Goal: Information Seeking & Learning: Learn about a topic

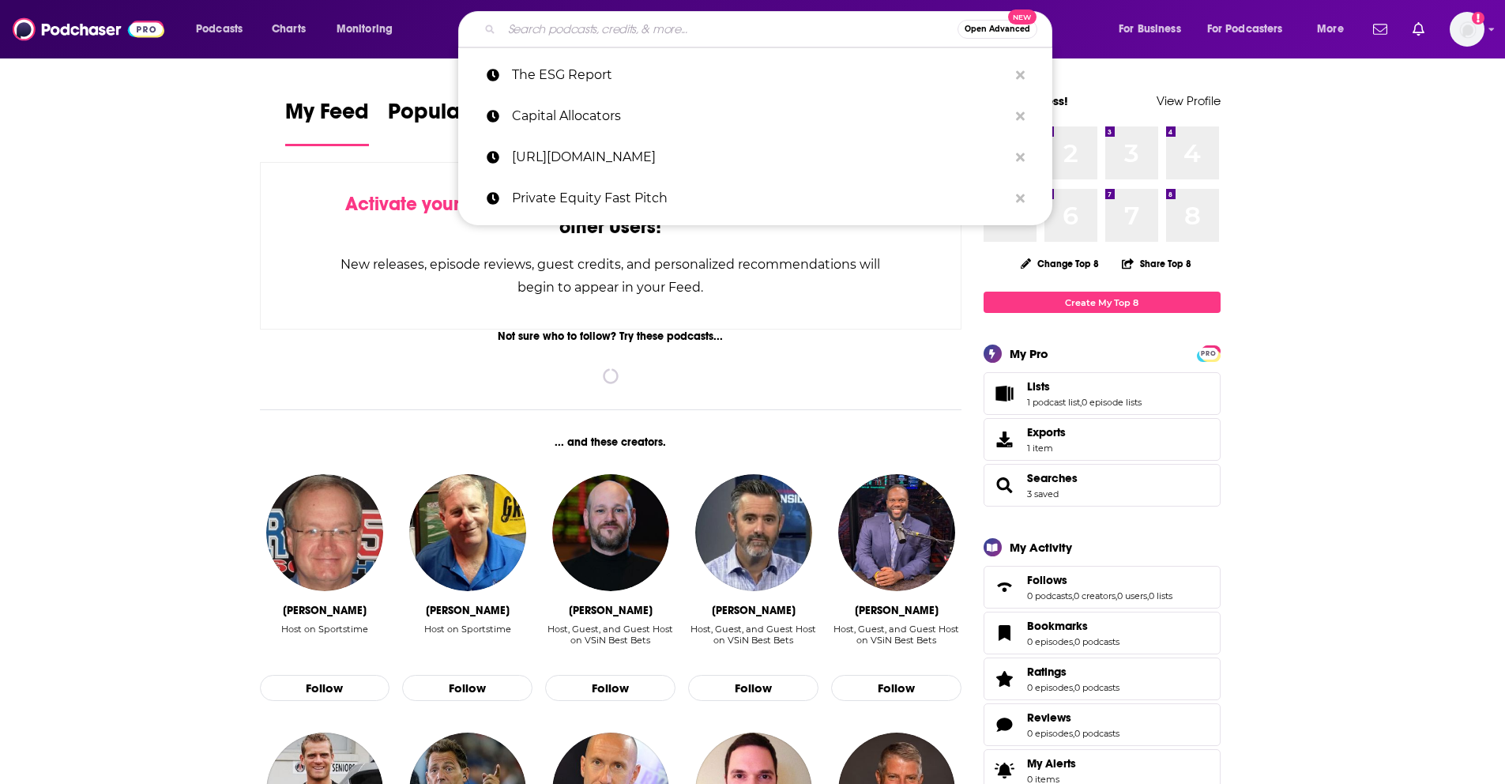
click at [590, 31] on input "Search podcasts, credits, & more..." at bounding box center [730, 29] width 456 height 25
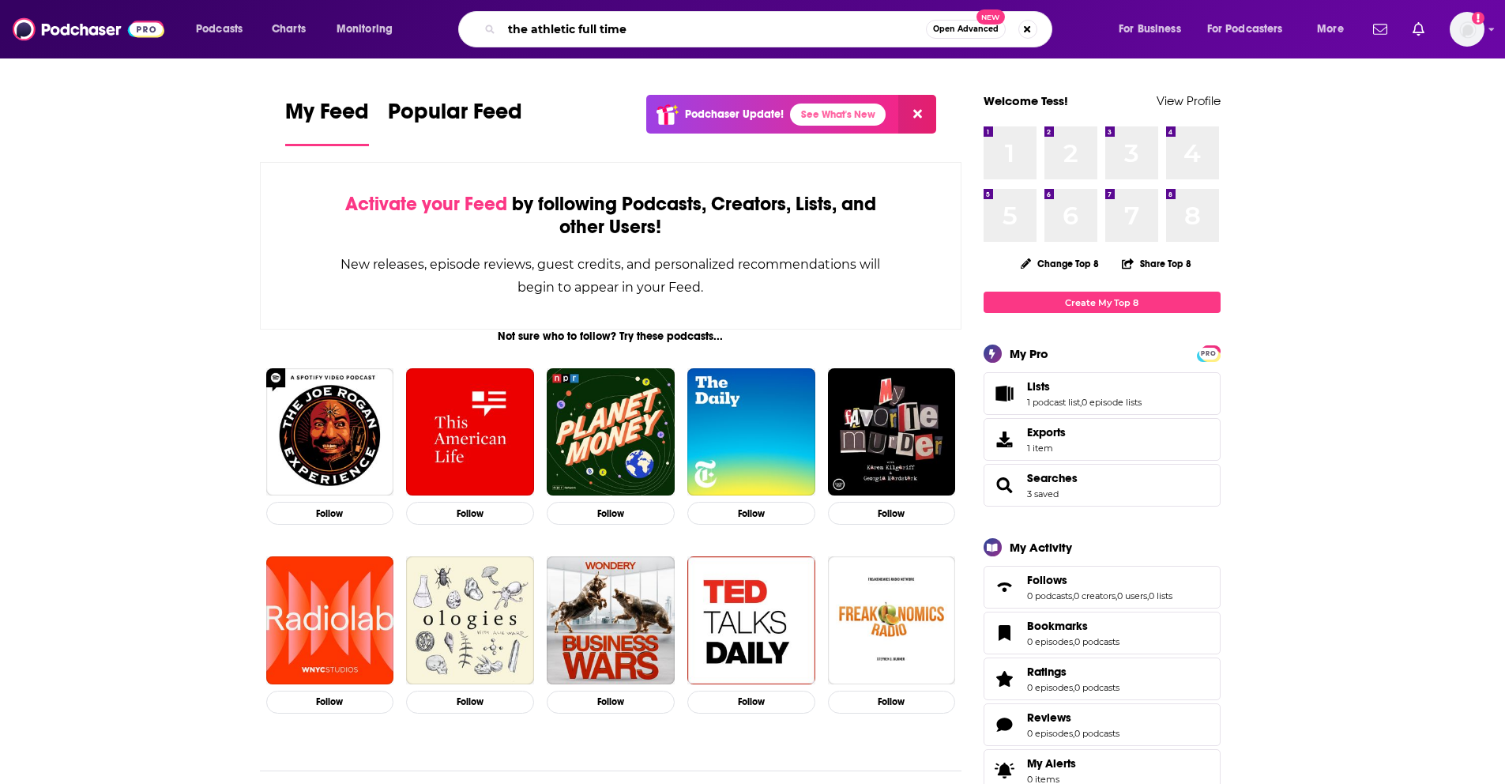
type input "the athletic full time"
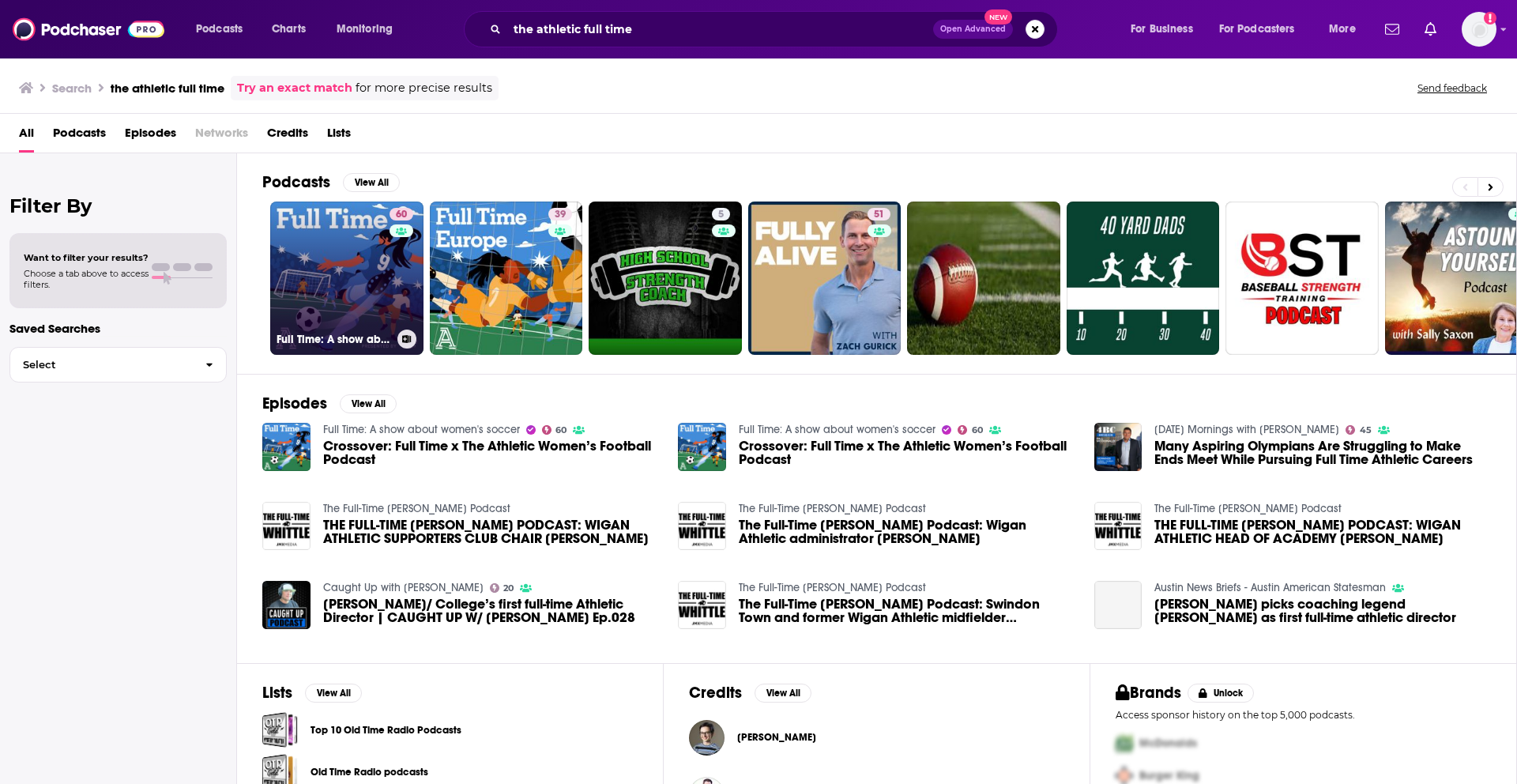
click at [314, 237] on link "60 Full Time: A show about women's soccer" at bounding box center [346, 277] width 153 height 153
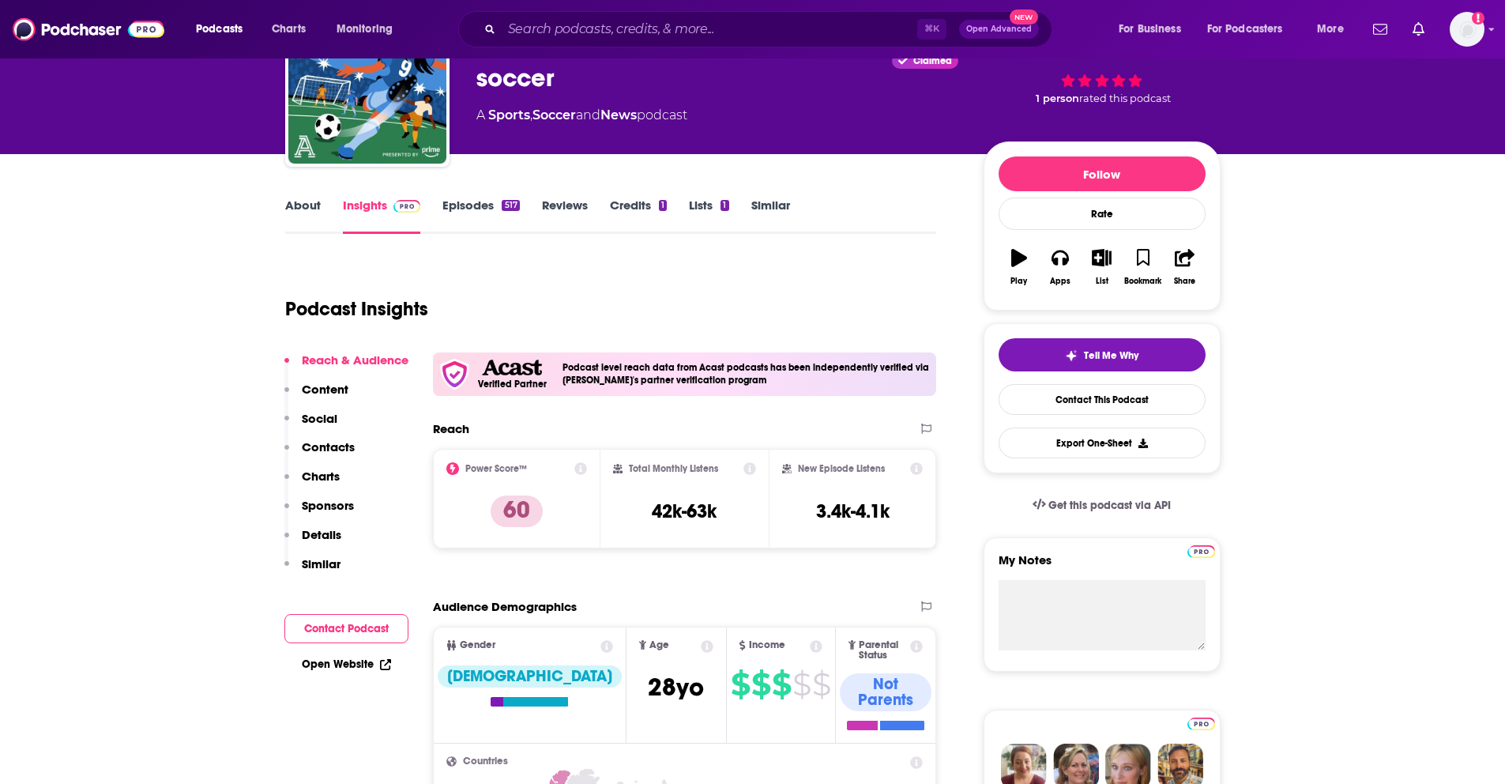
scroll to position [104, 0]
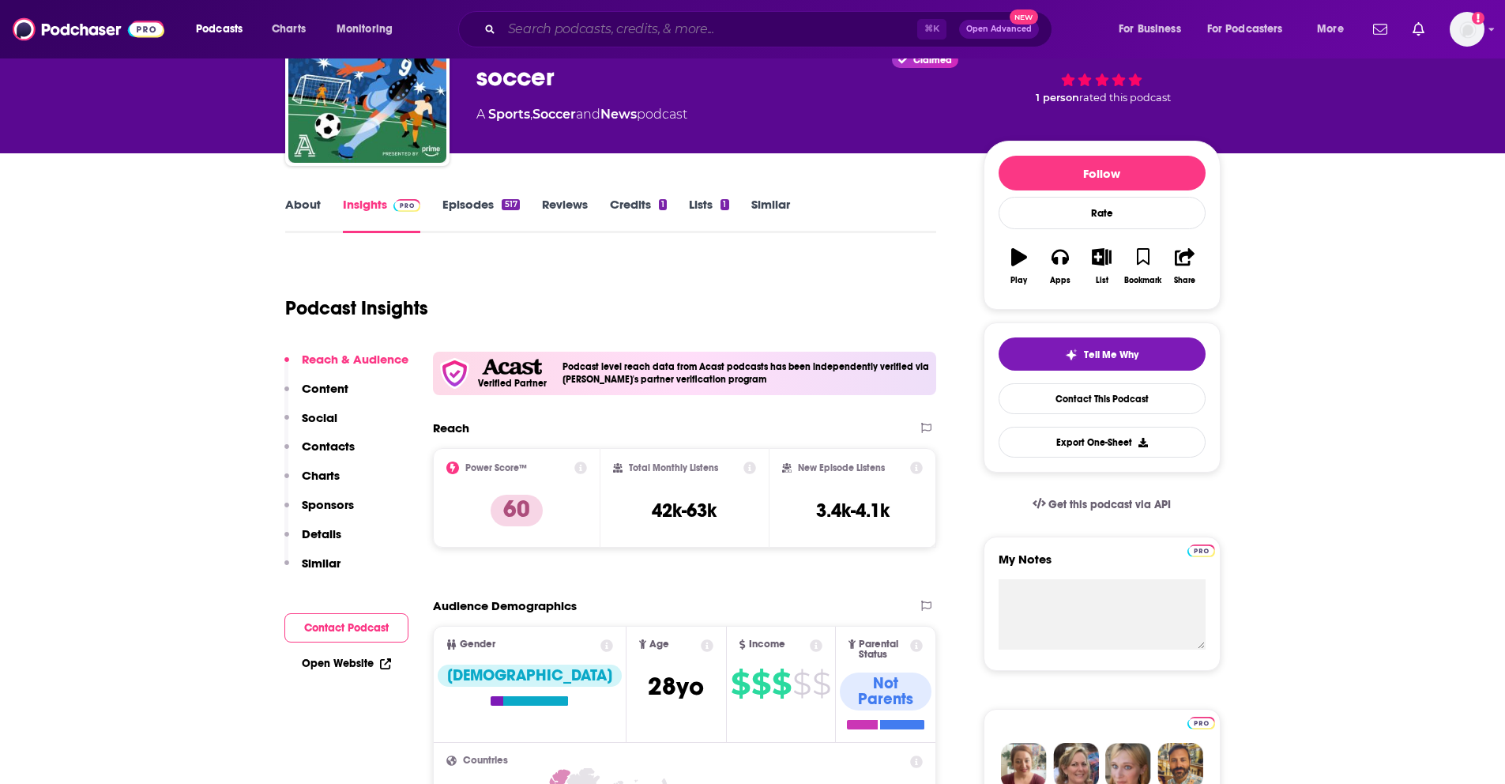
click at [725, 28] on input "Search podcasts, credits, & more..." at bounding box center [710, 29] width 416 height 25
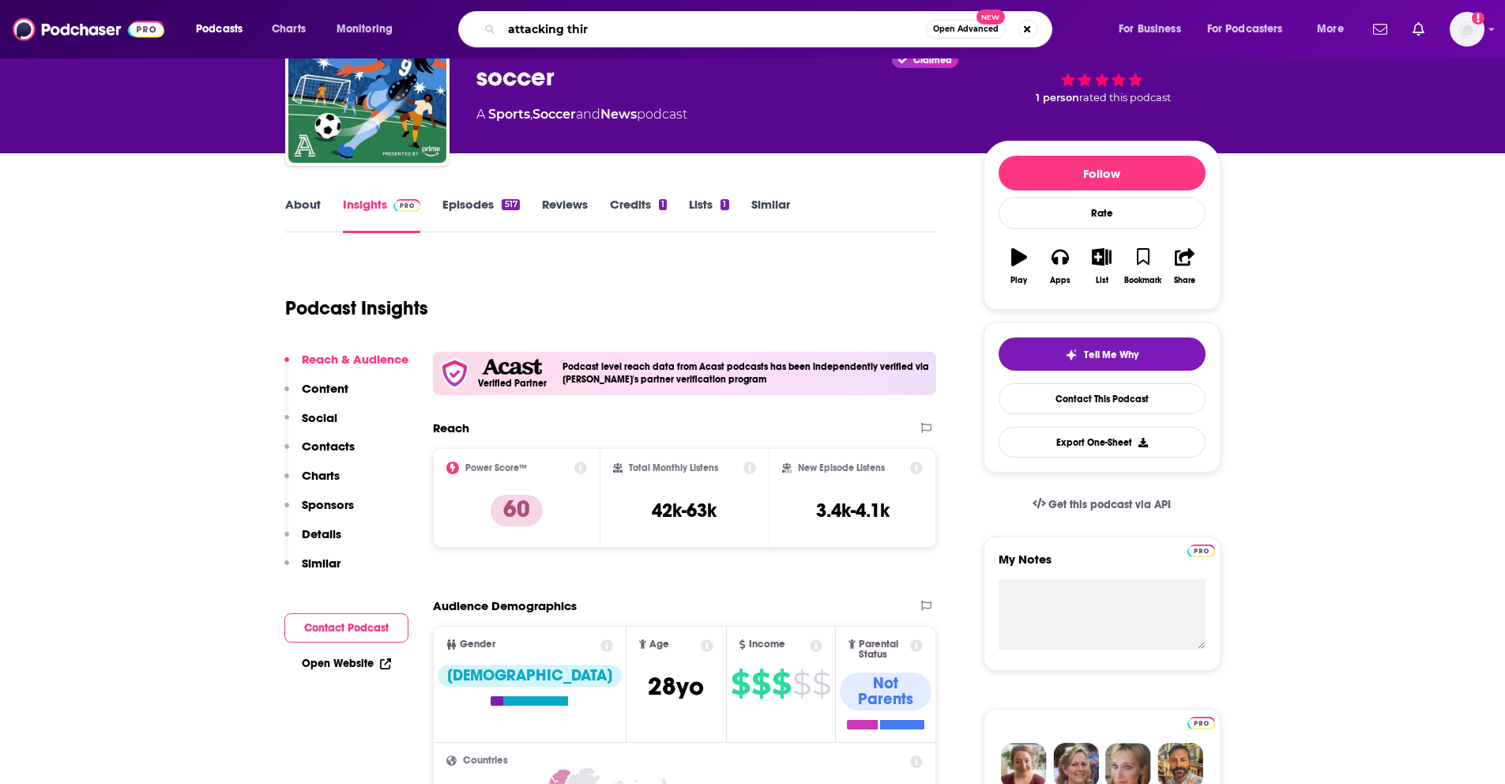
type input "attacking third"
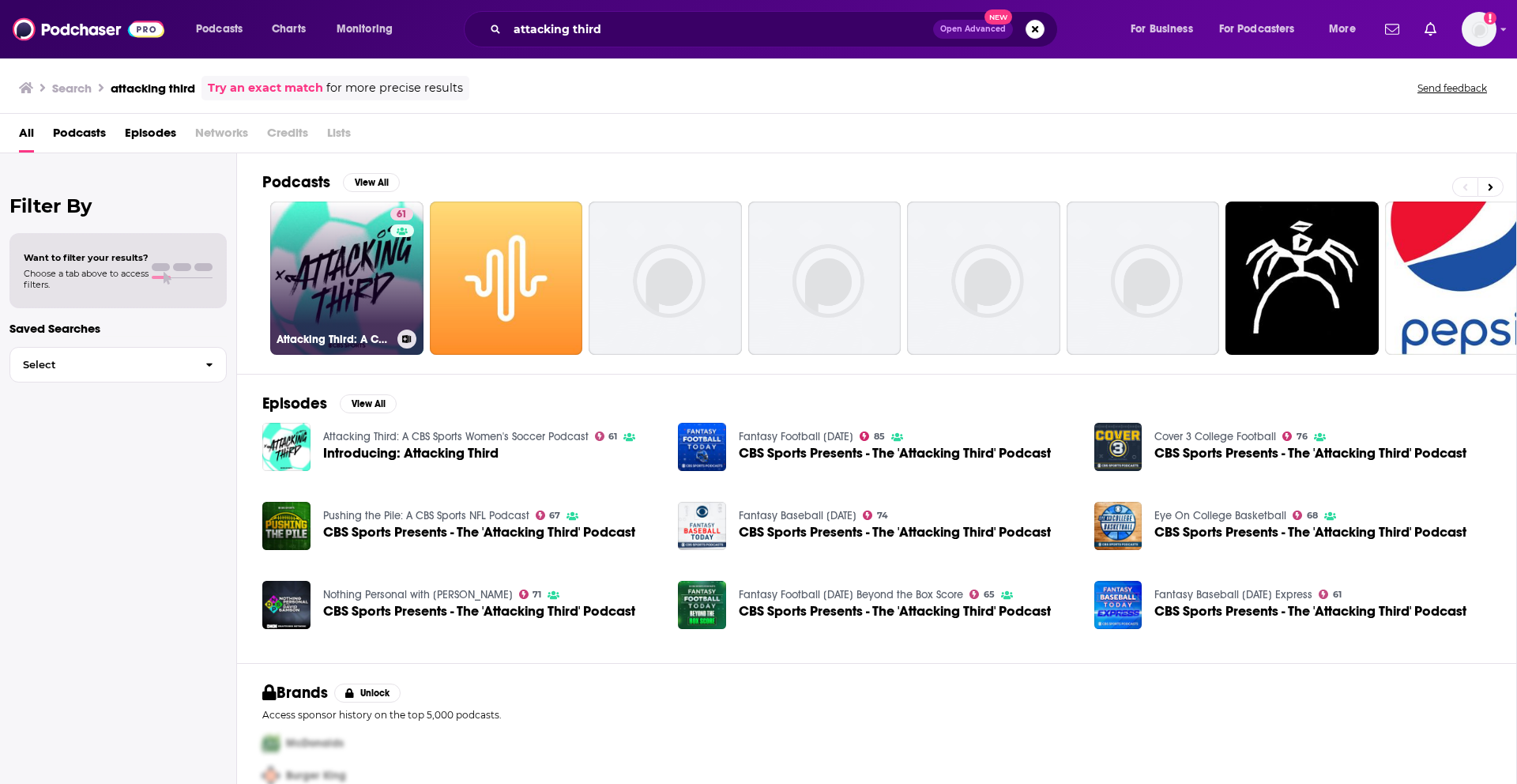
click at [359, 233] on link "61 Attacking Third: A CBS Sports Women's Soccer Podcast" at bounding box center [346, 277] width 153 height 153
